Goal: Task Accomplishment & Management: Use online tool/utility

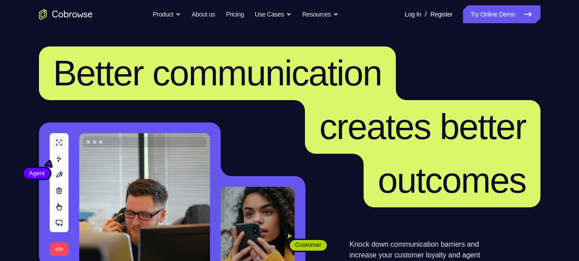
click at [503, 14] on link "Try Online Demo" at bounding box center [501, 14] width 77 height 18
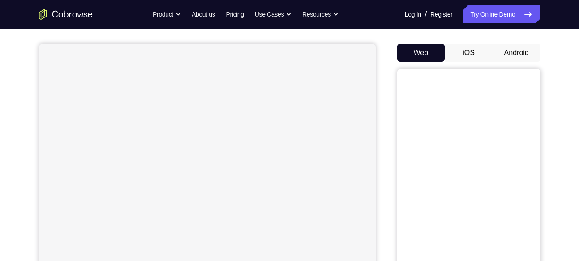
scroll to position [72, 0]
click at [520, 47] on button "Android" at bounding box center [516, 54] width 48 height 18
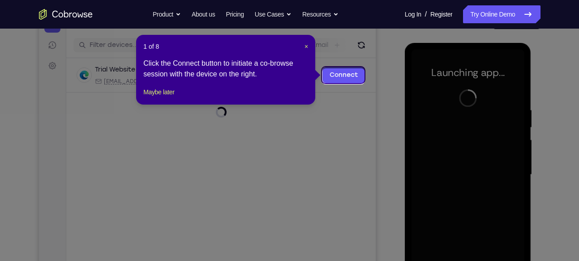
scroll to position [104, 0]
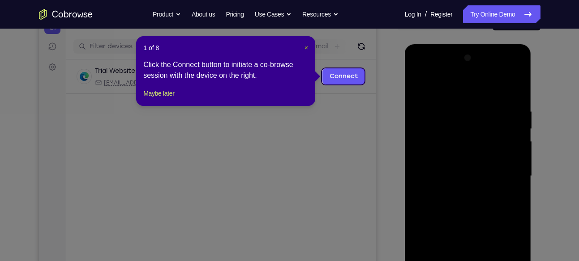
click at [306, 50] on span "×" at bounding box center [306, 47] width 4 height 7
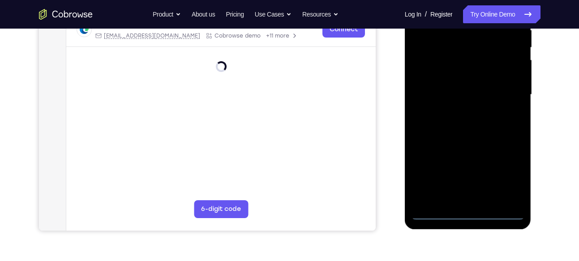
scroll to position [201, 0]
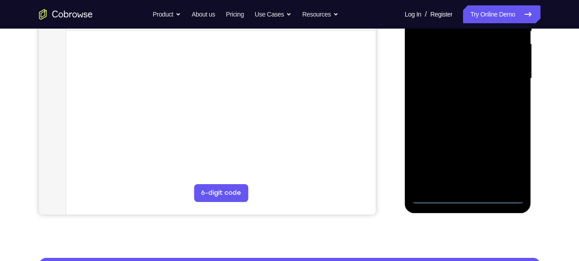
click at [464, 197] on div at bounding box center [467, 78] width 113 height 251
click at [503, 166] on div at bounding box center [467, 78] width 113 height 251
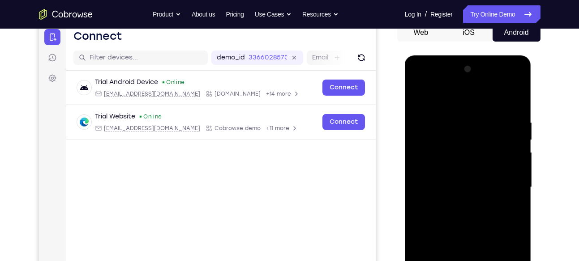
scroll to position [94, 0]
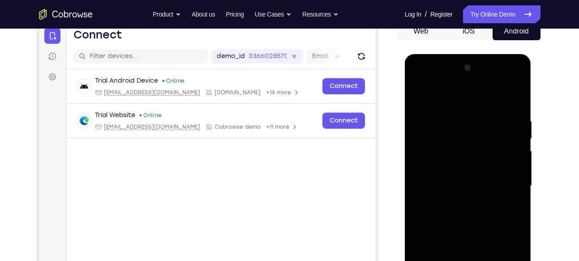
click at [426, 79] on div at bounding box center [467, 186] width 113 height 251
click at [506, 177] on div at bounding box center [467, 186] width 113 height 251
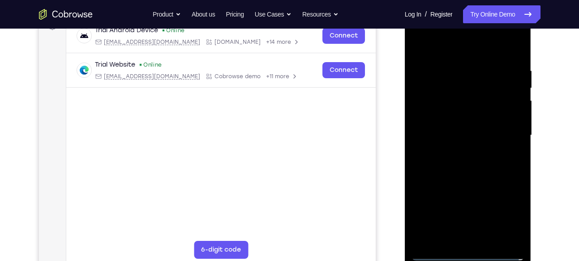
scroll to position [144, 0]
click at [458, 151] on div at bounding box center [467, 136] width 113 height 251
click at [439, 123] on div at bounding box center [467, 136] width 113 height 251
click at [443, 119] on div at bounding box center [467, 136] width 113 height 251
click at [473, 135] on div at bounding box center [467, 136] width 113 height 251
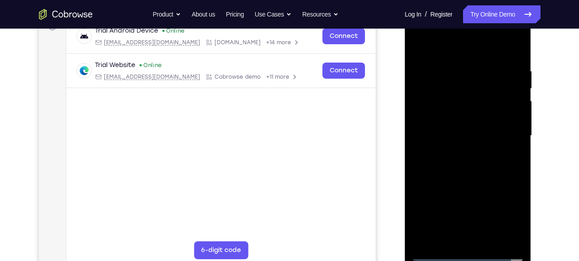
click at [473, 164] on div at bounding box center [467, 136] width 113 height 251
click at [486, 241] on div at bounding box center [467, 136] width 113 height 251
click at [515, 55] on div at bounding box center [467, 136] width 113 height 251
click at [518, 240] on div at bounding box center [467, 136] width 113 height 251
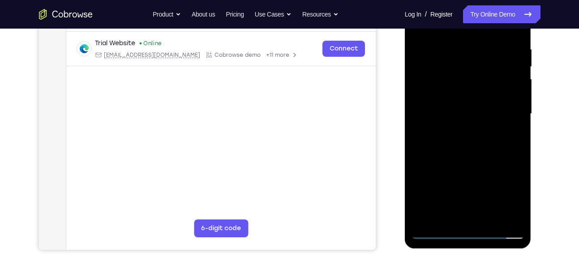
click at [491, 215] on div at bounding box center [467, 114] width 113 height 251
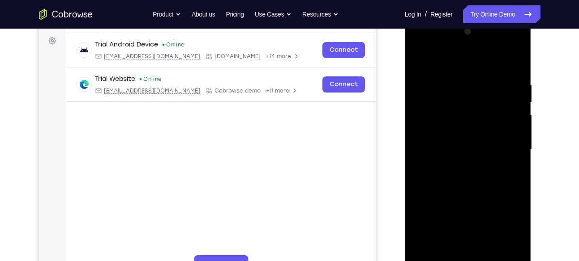
scroll to position [131, 0]
click at [468, 195] on div at bounding box center [467, 149] width 113 height 251
click at [460, 121] on div at bounding box center [467, 149] width 113 height 251
click at [442, 120] on div at bounding box center [467, 149] width 113 height 251
click at [462, 124] on div at bounding box center [467, 149] width 113 height 251
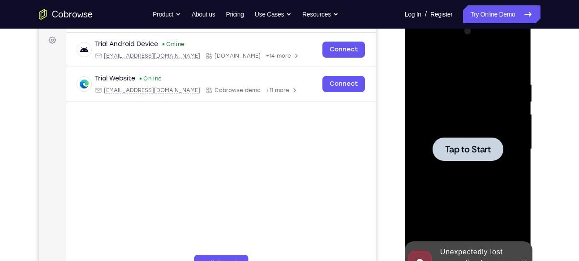
click at [462, 17] on div "Tap to Start" at bounding box center [468, 17] width 127 height 0
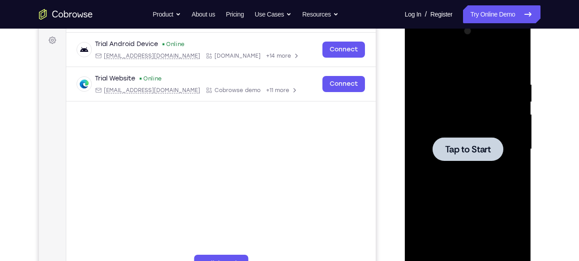
click at [466, 145] on span "Tap to Start" at bounding box center [468, 149] width 46 height 9
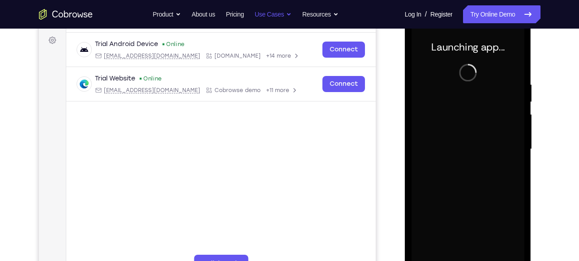
click at [281, 14] on button "Use Cases" at bounding box center [273, 14] width 37 height 18
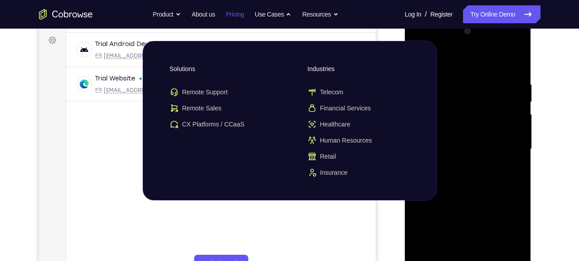
click at [233, 16] on link "Pricing" at bounding box center [235, 14] width 18 height 18
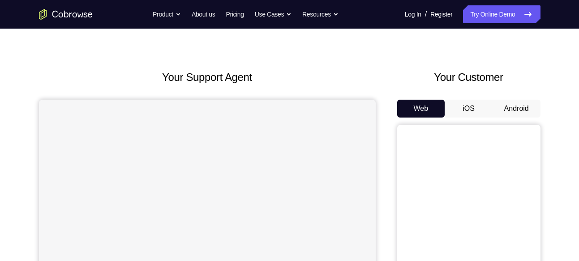
scroll to position [17, 0]
click at [476, 106] on button "iOS" at bounding box center [469, 108] width 48 height 18
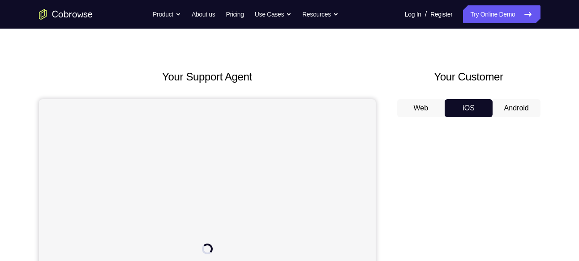
click at [502, 105] on button "Android" at bounding box center [516, 108] width 48 height 18
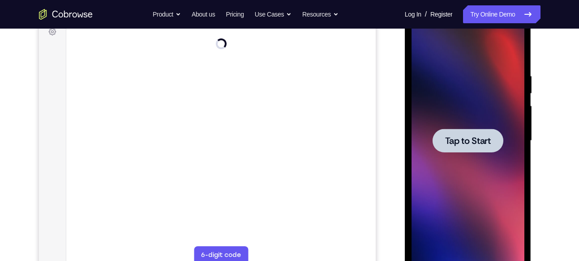
scroll to position [0, 0]
click at [462, 143] on span "Tap to Start" at bounding box center [468, 141] width 46 height 9
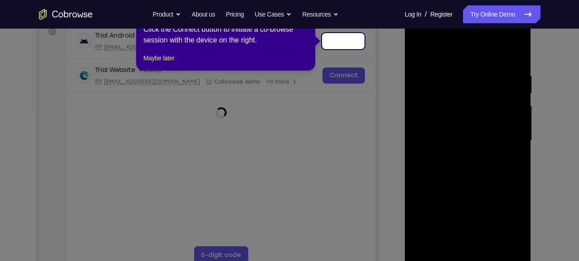
click at [367, 139] on icon at bounding box center [293, 130] width 586 height 261
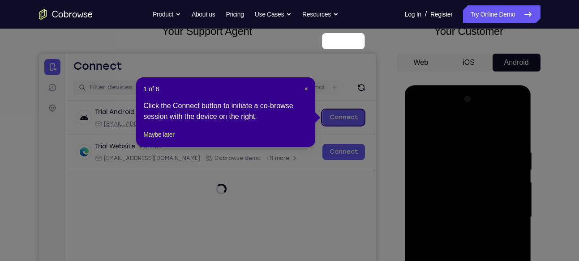
scroll to position [61, 0]
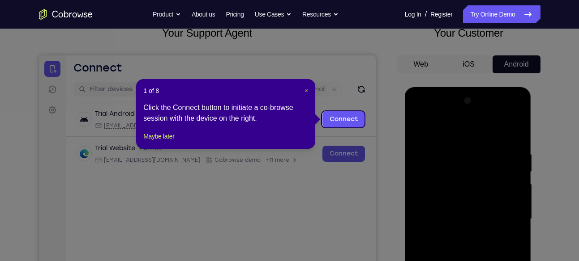
click at [306, 93] on span "×" at bounding box center [306, 90] width 4 height 7
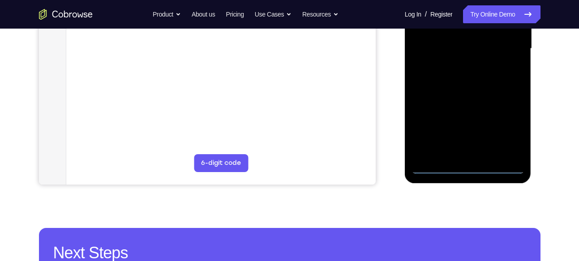
scroll to position [231, 0]
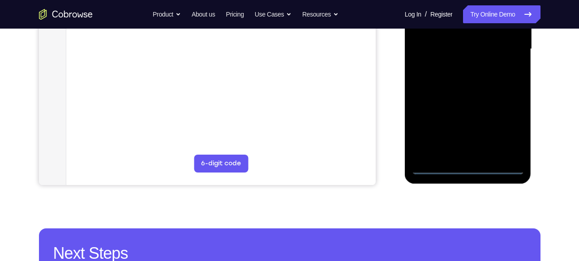
click at [463, 167] on div at bounding box center [467, 49] width 113 height 251
click at [505, 130] on div at bounding box center [467, 49] width 113 height 251
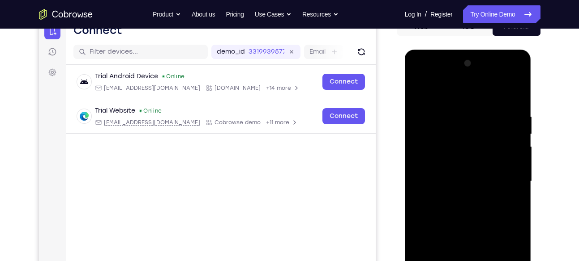
scroll to position [99, 0]
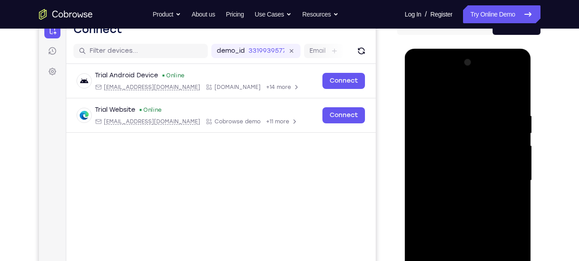
click at [434, 78] on div at bounding box center [467, 181] width 113 height 251
click at [506, 176] on div at bounding box center [467, 181] width 113 height 251
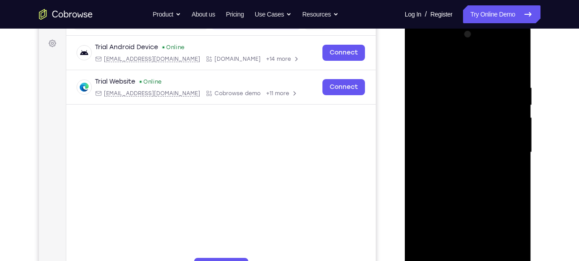
scroll to position [129, 0]
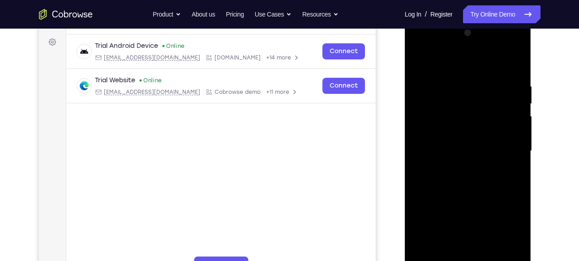
click at [457, 168] on div at bounding box center [467, 151] width 113 height 251
click at [445, 140] on div at bounding box center [467, 151] width 113 height 251
click at [514, 111] on div at bounding box center [467, 151] width 113 height 251
click at [448, 130] on div at bounding box center [467, 151] width 113 height 251
click at [474, 149] on div at bounding box center [467, 151] width 113 height 251
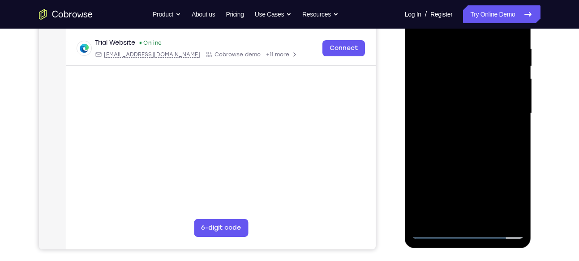
scroll to position [163, 0]
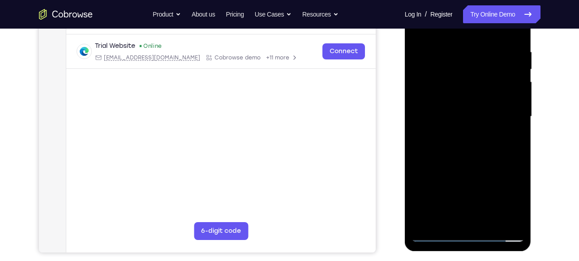
click at [477, 146] on div at bounding box center [467, 116] width 113 height 251
click at [468, 143] on div at bounding box center [467, 116] width 113 height 251
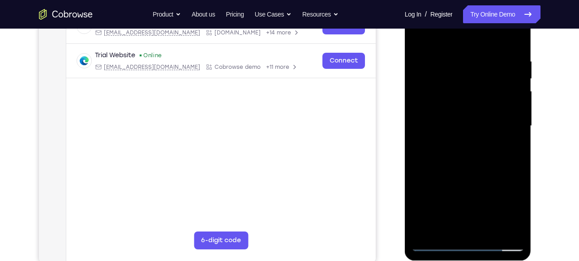
scroll to position [154, 0]
click at [488, 229] on div at bounding box center [467, 125] width 113 height 251
click at [478, 163] on div at bounding box center [467, 125] width 113 height 251
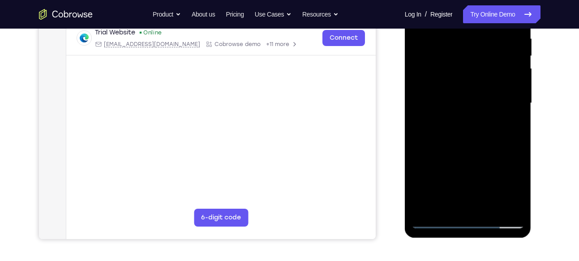
scroll to position [188, 0]
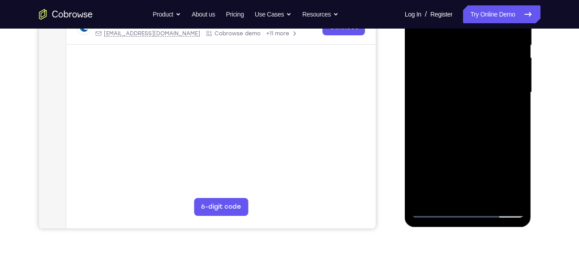
click at [518, 195] on div at bounding box center [467, 92] width 113 height 251
click at [487, 197] on div at bounding box center [467, 92] width 113 height 251
click at [469, 137] on div at bounding box center [467, 92] width 113 height 251
click at [466, 68] on div at bounding box center [467, 92] width 113 height 251
click at [447, 191] on div at bounding box center [467, 92] width 113 height 251
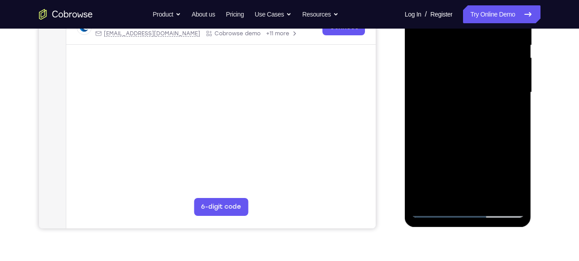
click at [490, 179] on div at bounding box center [467, 92] width 113 height 251
click at [505, 145] on div at bounding box center [467, 92] width 113 height 251
click at [510, 114] on div at bounding box center [467, 92] width 113 height 251
click at [493, 145] on div at bounding box center [467, 92] width 113 height 251
click at [488, 177] on div at bounding box center [467, 92] width 113 height 251
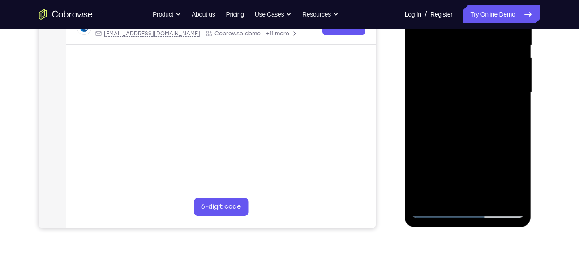
click at [461, 146] on div at bounding box center [467, 92] width 113 height 251
click at [439, 145] on div at bounding box center [467, 92] width 113 height 251
click at [441, 115] on div at bounding box center [467, 92] width 113 height 251
click at [448, 113] on div at bounding box center [467, 92] width 113 height 251
click at [467, 196] on div at bounding box center [467, 92] width 113 height 251
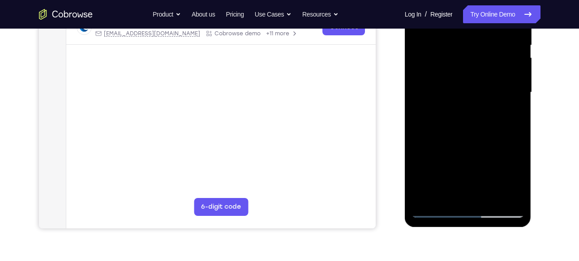
click at [500, 178] on div at bounding box center [467, 92] width 113 height 251
click at [419, 160] on div at bounding box center [467, 92] width 113 height 251
click at [433, 162] on div at bounding box center [467, 92] width 113 height 251
click at [480, 162] on div at bounding box center [467, 92] width 113 height 251
click at [477, 196] on div at bounding box center [467, 92] width 113 height 251
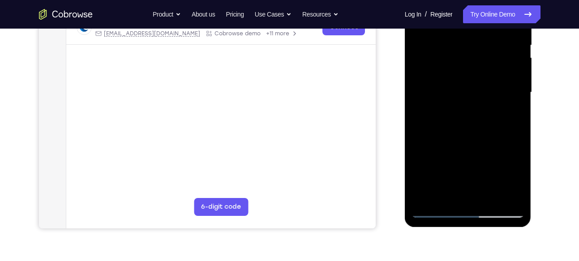
click at [480, 178] on div at bounding box center [467, 92] width 113 height 251
click at [461, 145] on div at bounding box center [467, 92] width 113 height 251
click at [478, 161] on div at bounding box center [467, 92] width 113 height 251
click at [419, 200] on div at bounding box center [467, 92] width 113 height 251
click at [441, 146] on div at bounding box center [467, 92] width 113 height 251
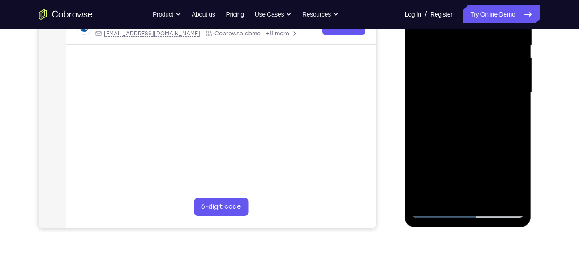
click at [419, 193] on div at bounding box center [467, 92] width 113 height 251
click at [480, 178] on div at bounding box center [467, 92] width 113 height 251
click at [438, 145] on div at bounding box center [467, 92] width 113 height 251
click at [489, 176] on div at bounding box center [467, 92] width 113 height 251
click at [511, 114] on div at bounding box center [467, 92] width 113 height 251
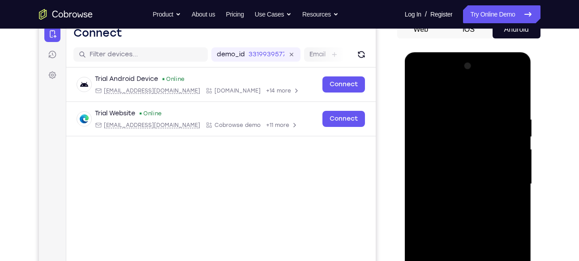
scroll to position [94, 0]
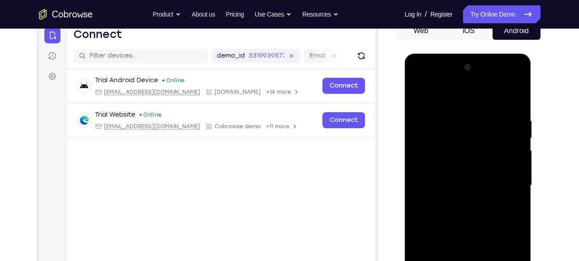
click at [419, 93] on div at bounding box center [467, 185] width 113 height 251
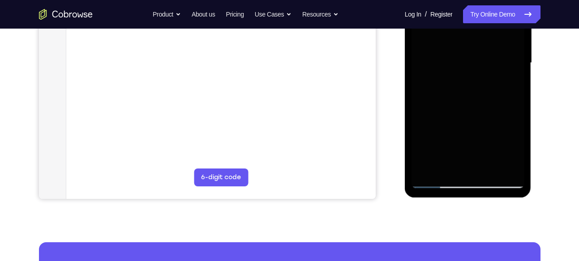
scroll to position [217, 0]
click at [467, 178] on div at bounding box center [467, 63] width 113 height 251
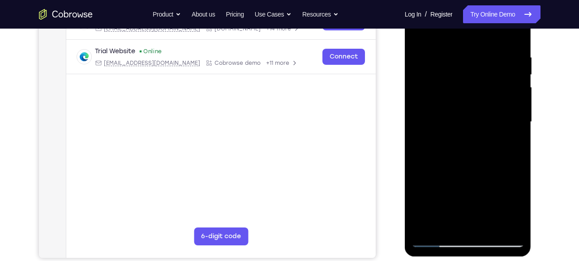
scroll to position [157, 0]
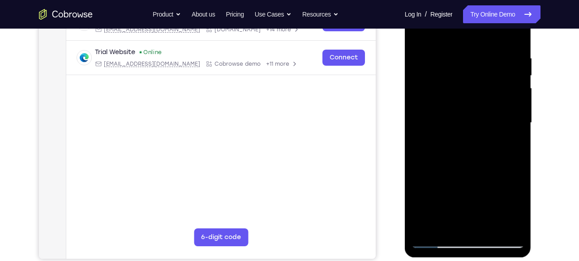
drag, startPoint x: 61, startPoint y: 252, endPoint x: 385, endPoint y: 128, distance: 347.1
click at [385, 128] on div "Your Support Agent Your Customer Web iOS Android" at bounding box center [289, 94] width 501 height 331
click at [505, 201] on div at bounding box center [467, 123] width 113 height 251
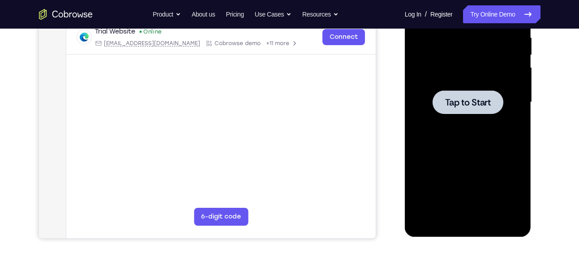
scroll to position [177, 0]
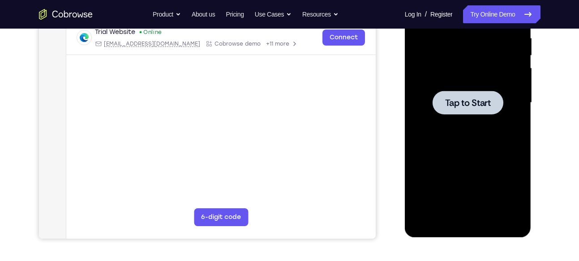
click at [467, 102] on span "Tap to Start" at bounding box center [468, 102] width 46 height 9
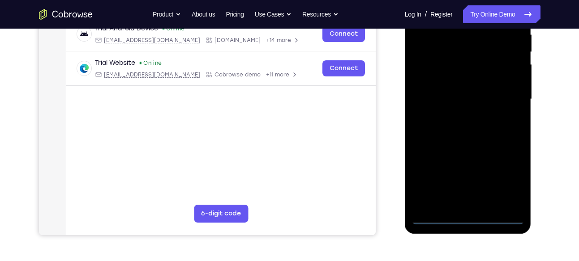
scroll to position [181, 0]
click at [467, 218] on div at bounding box center [467, 99] width 113 height 251
click at [503, 174] on div at bounding box center [467, 99] width 113 height 251
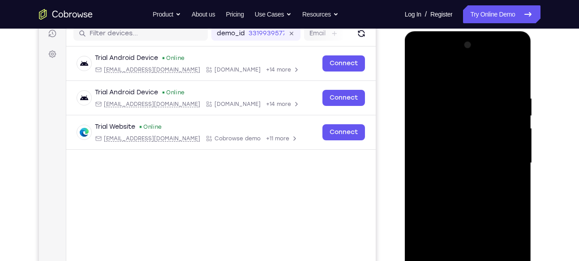
scroll to position [119, 0]
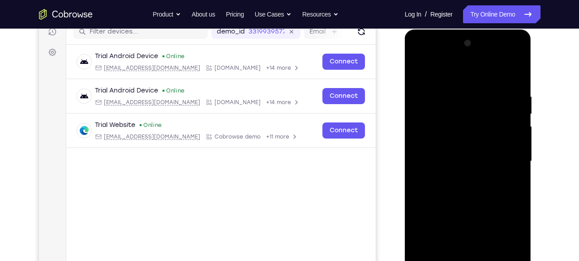
click at [445, 57] on div at bounding box center [467, 161] width 113 height 251
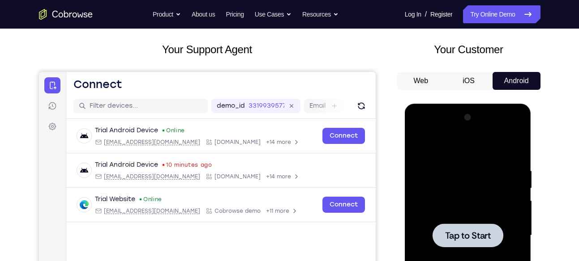
scroll to position [43, 0]
